Goal: Find specific page/section: Find specific page/section

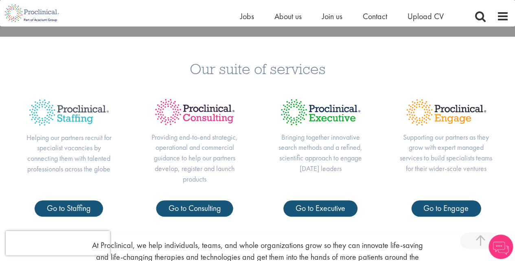
scroll to position [190, 0]
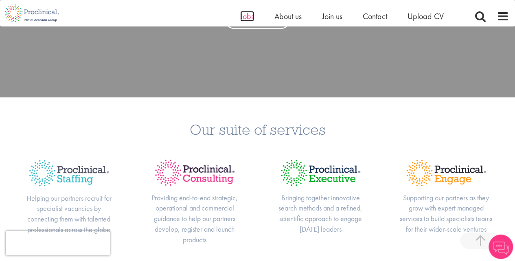
click at [243, 18] on span "Jobs" at bounding box center [247, 16] width 14 height 11
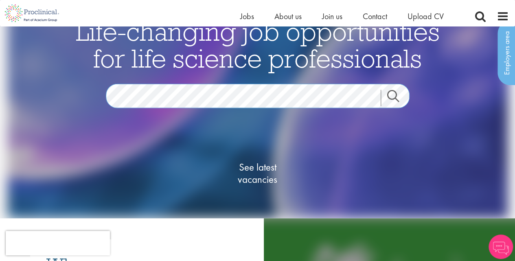
scroll to position [28, 0]
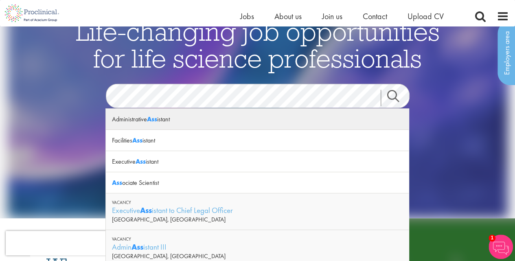
click at [197, 118] on div "Administrative Ass istant" at bounding box center [257, 119] width 303 height 21
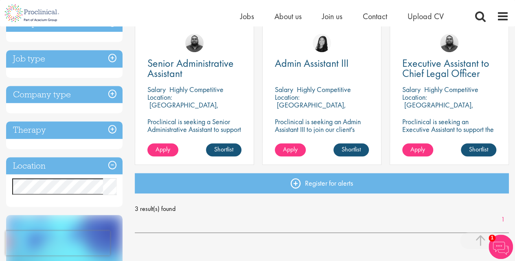
scroll to position [155, 0]
click at [185, 66] on span "Senior Administrative Assistant" at bounding box center [190, 68] width 86 height 24
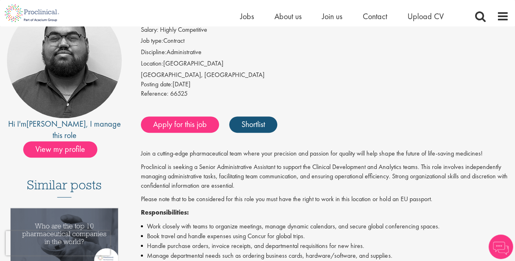
scroll to position [88, 0]
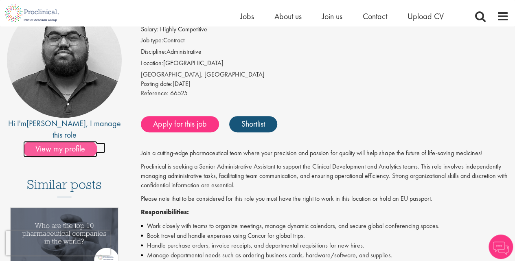
click at [80, 141] on span "View my profile" at bounding box center [60, 149] width 74 height 16
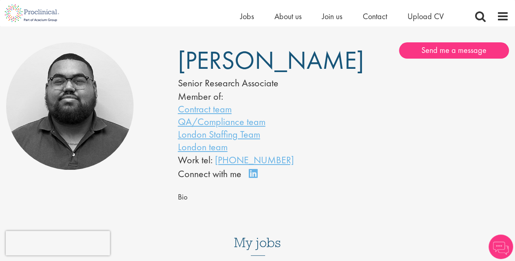
scroll to position [68, 0]
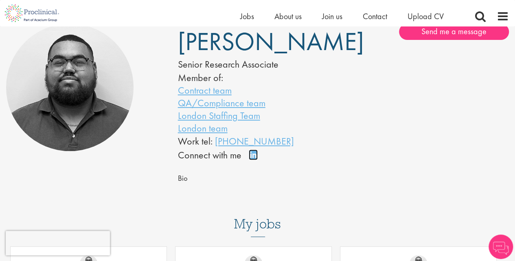
click at [252, 158] on link "Connect on LinkedIn" at bounding box center [256, 158] width 14 height 0
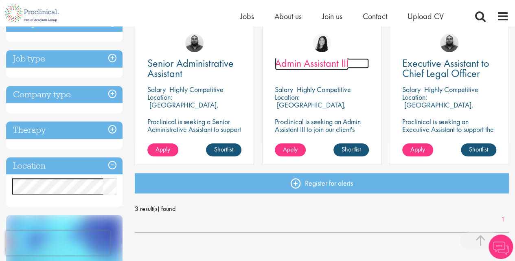
click at [307, 64] on span "Admin Assistant III" at bounding box center [312, 63] width 74 height 14
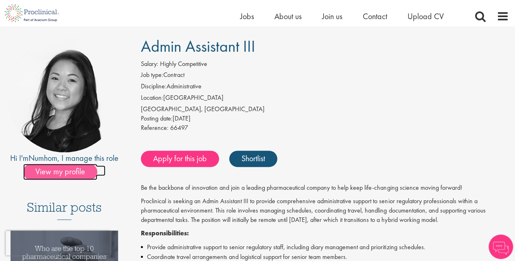
click at [74, 174] on span "View my profile" at bounding box center [60, 172] width 74 height 16
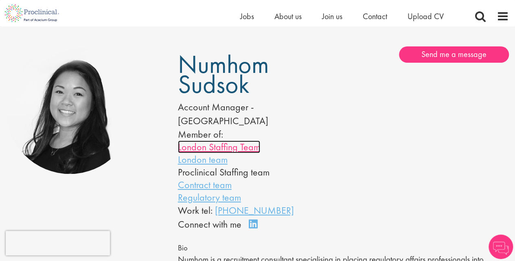
click at [201, 140] on link "London Staffing Team" at bounding box center [219, 146] width 82 height 13
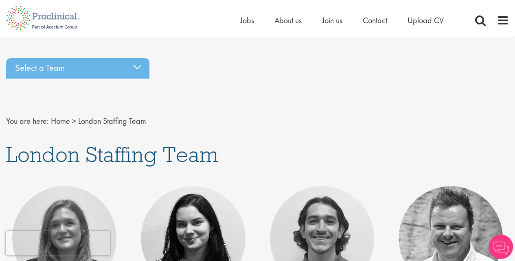
scroll to position [2, 0]
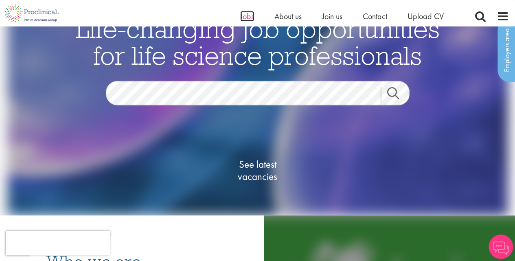
click at [248, 15] on span "Jobs" at bounding box center [247, 16] width 14 height 11
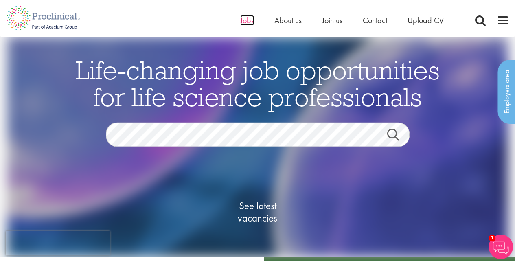
click at [243, 21] on span "Jobs" at bounding box center [247, 20] width 14 height 11
click at [32, 13] on img at bounding box center [43, 18] width 86 height 36
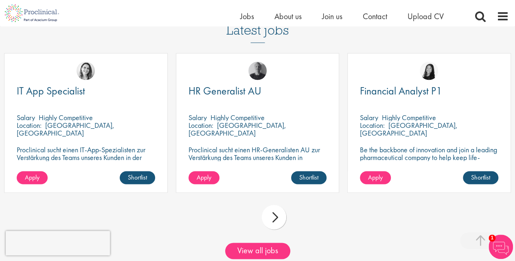
scroll to position [672, 0]
click at [268, 251] on link "View all jobs" at bounding box center [257, 251] width 65 height 16
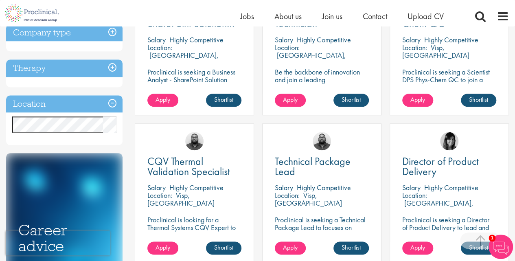
scroll to position [357, 0]
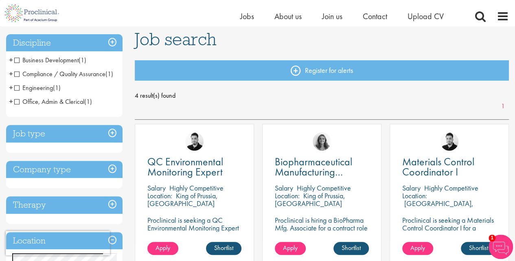
scroll to position [56, 0]
